Goal: Obtain resource: Obtain resource

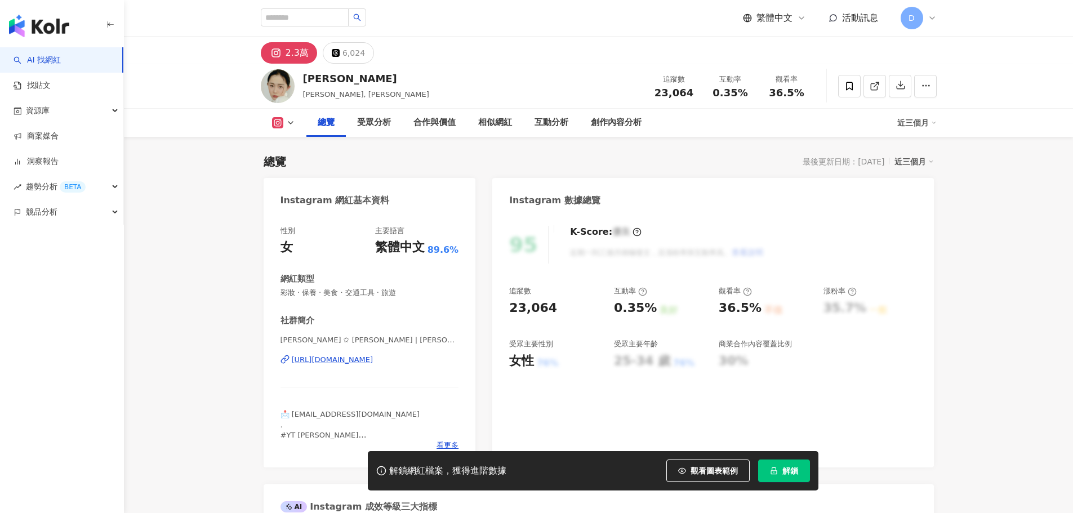
scroll to position [69, 0]
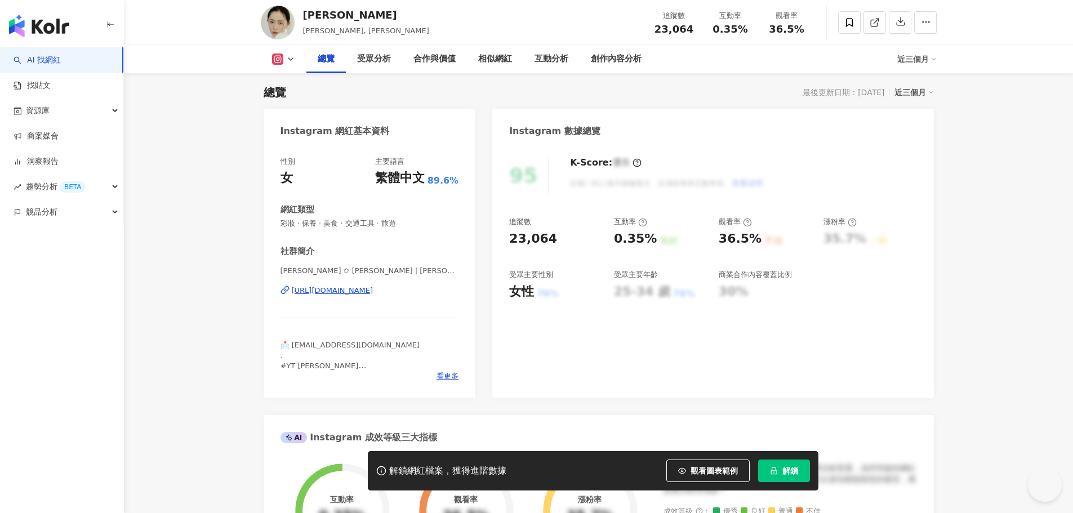
click at [787, 470] on span "解鎖" at bounding box center [790, 470] width 16 height 9
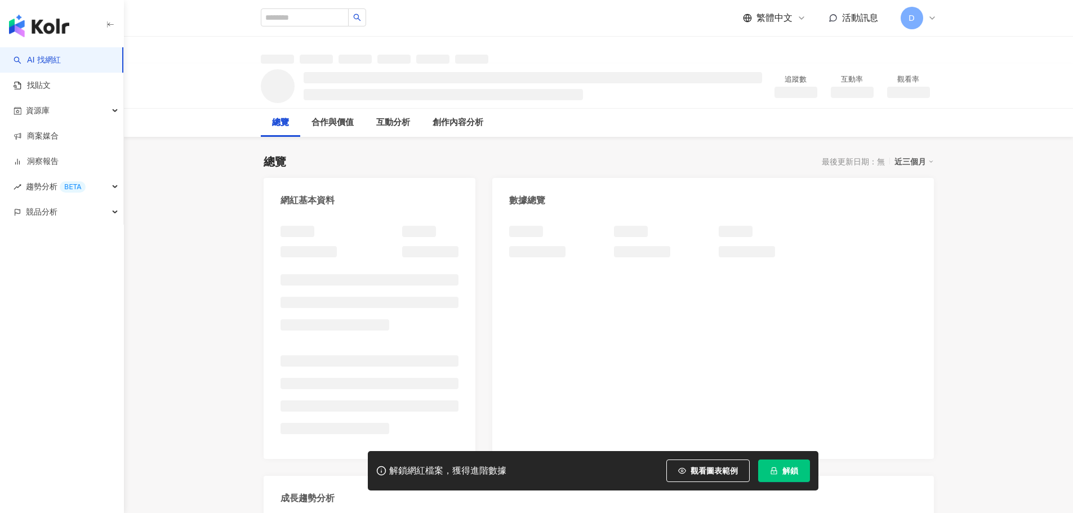
scroll to position [69, 0]
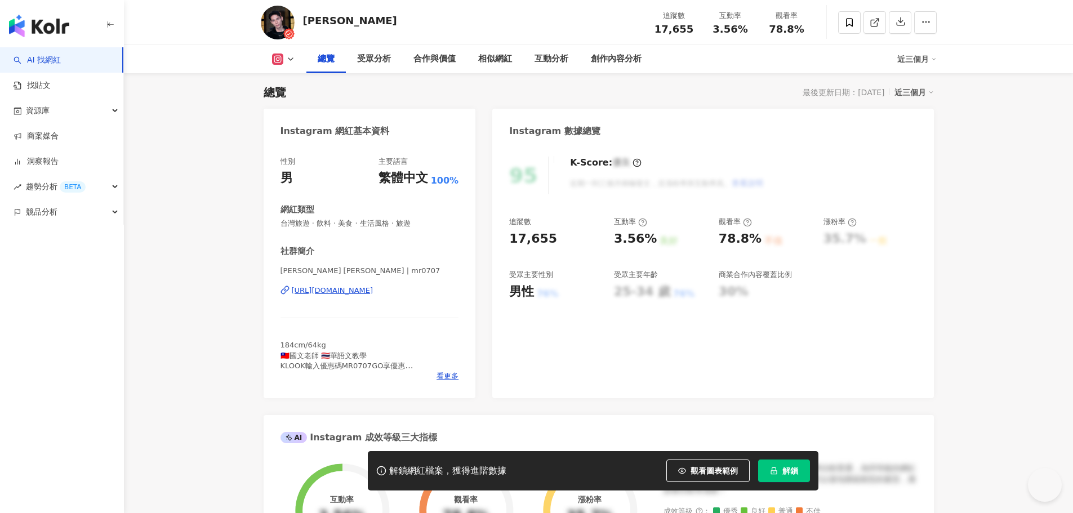
click at [789, 473] on span "解鎖" at bounding box center [790, 470] width 16 height 9
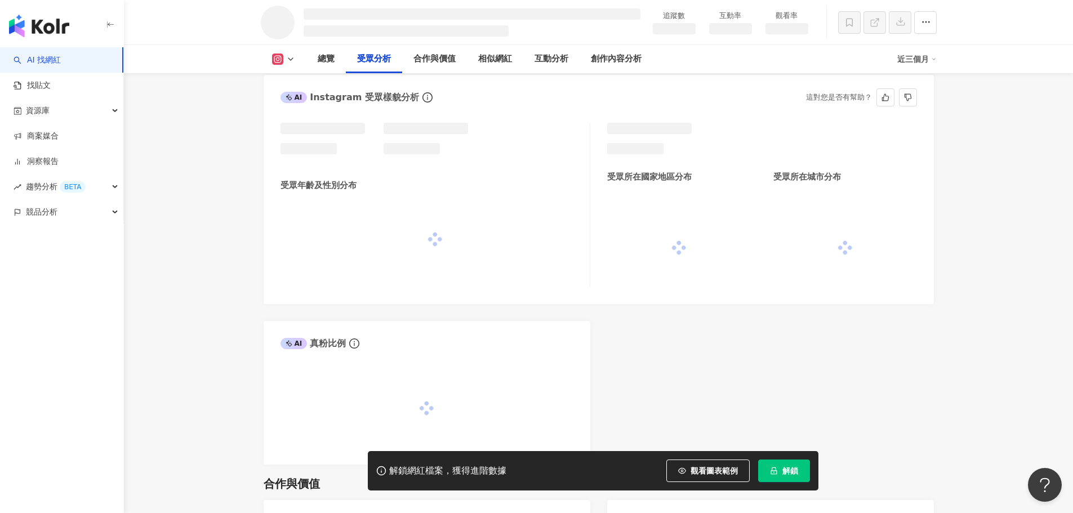
scroll to position [880, 0]
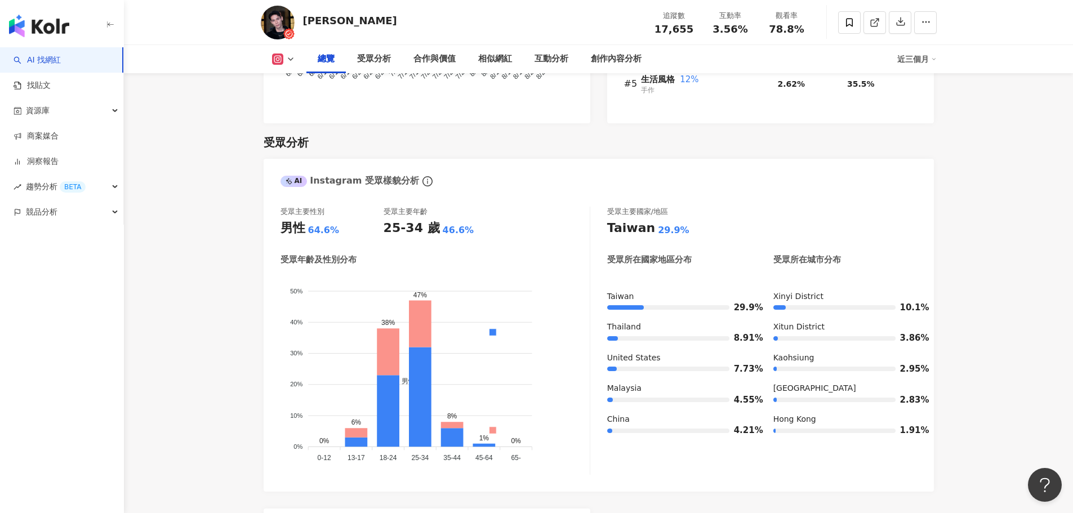
scroll to position [914, 0]
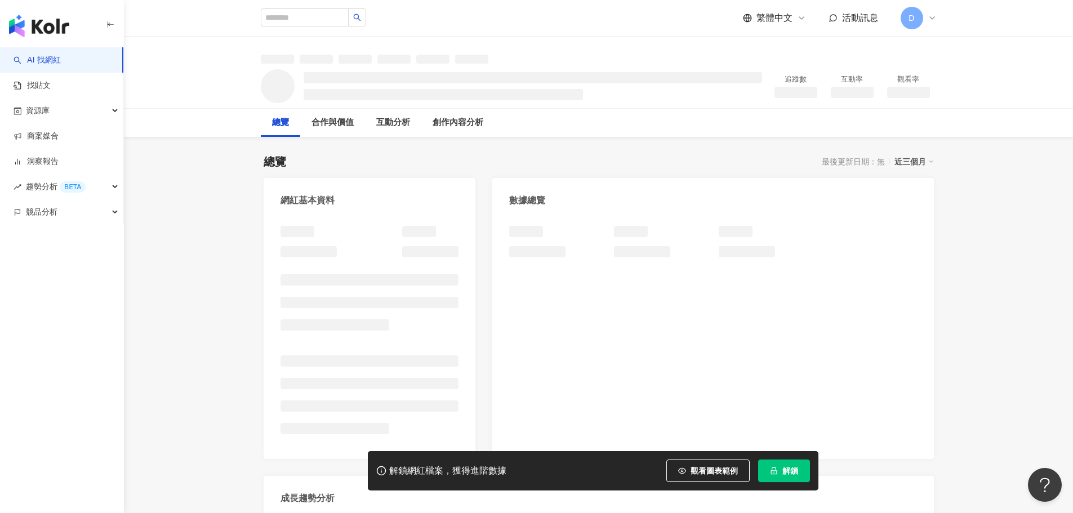
click at [783, 475] on span "解鎖" at bounding box center [790, 470] width 16 height 9
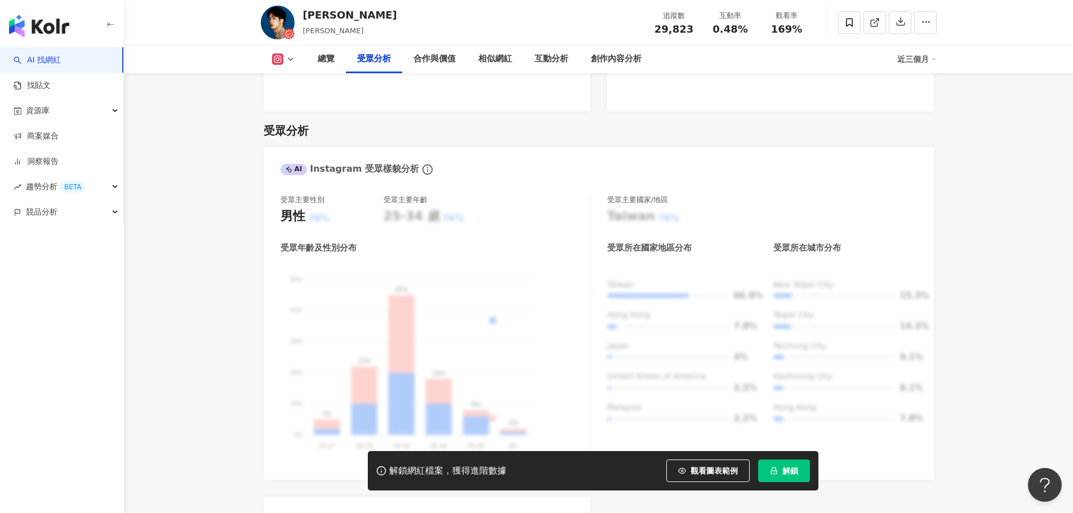
scroll to position [958, 0]
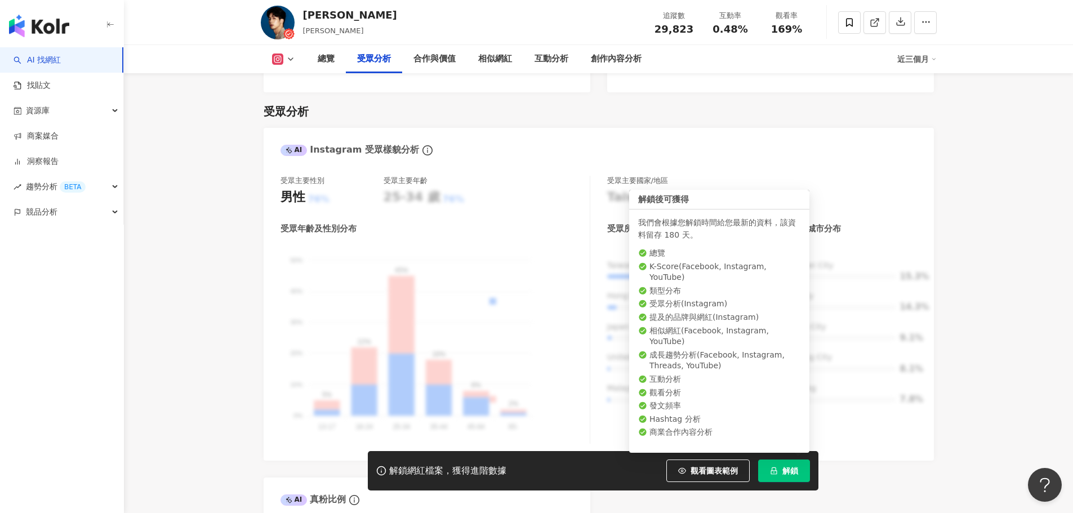
click at [791, 474] on span "解鎖" at bounding box center [790, 470] width 16 height 9
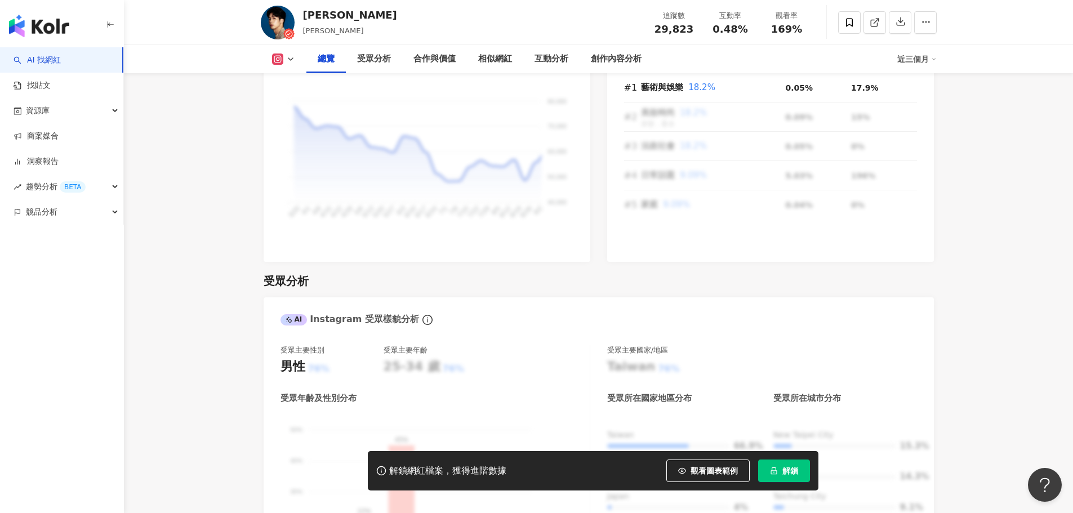
scroll to position [69, 0]
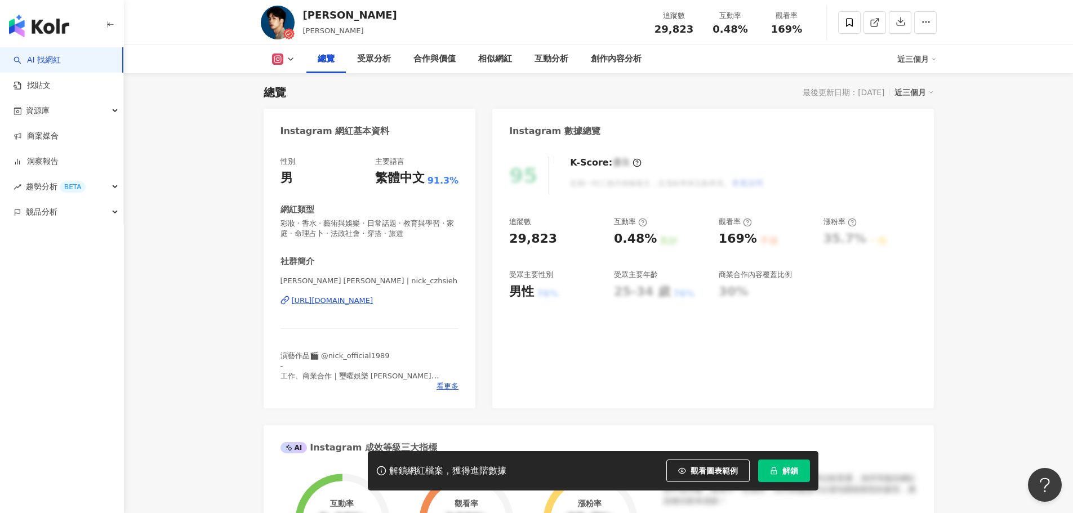
click at [771, 473] on icon "lock" at bounding box center [773, 470] width 6 height 7
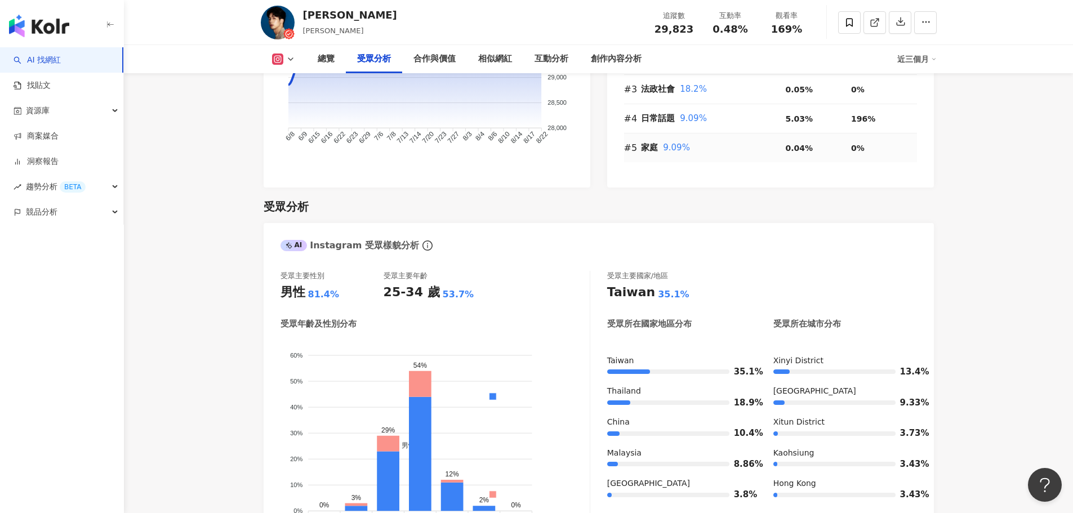
scroll to position [1083, 0]
